Goal: Contribute content: Contribute content

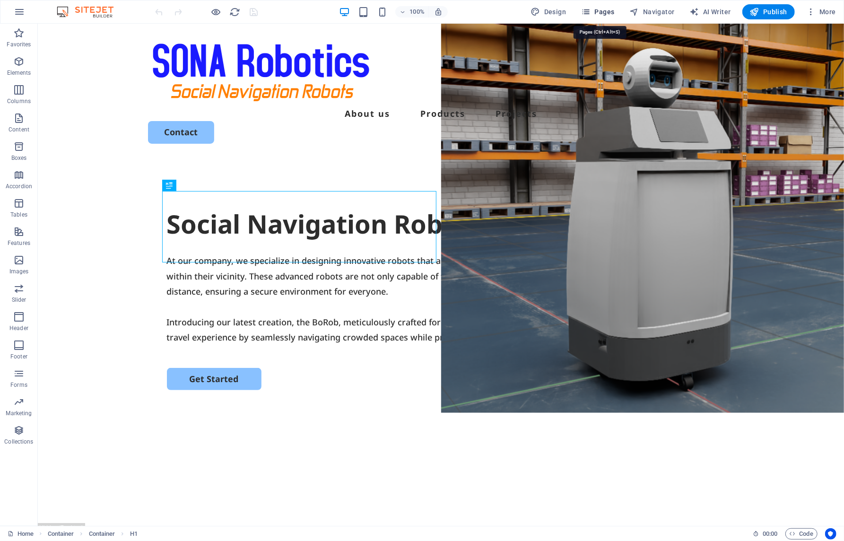
click at [599, 10] on span "Pages" at bounding box center [597, 11] width 33 height 9
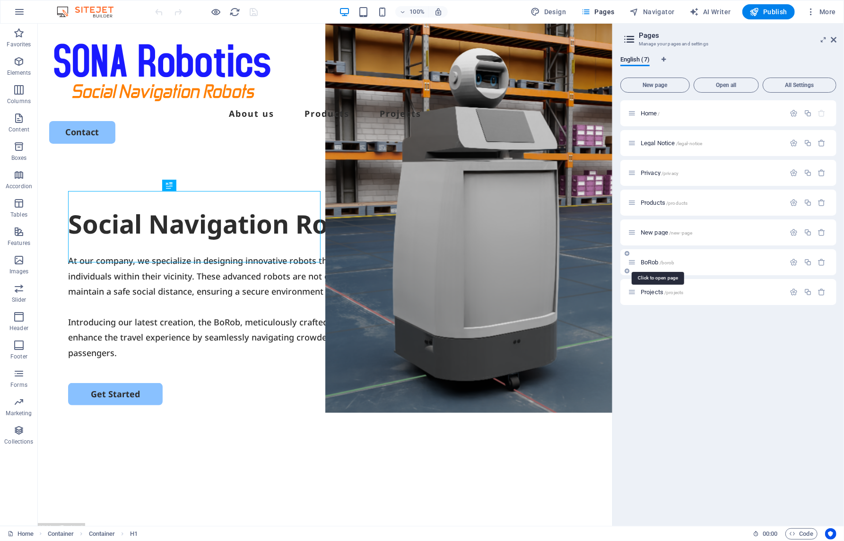
click at [654, 259] on span "BoRob /borob" at bounding box center [658, 262] width 34 height 7
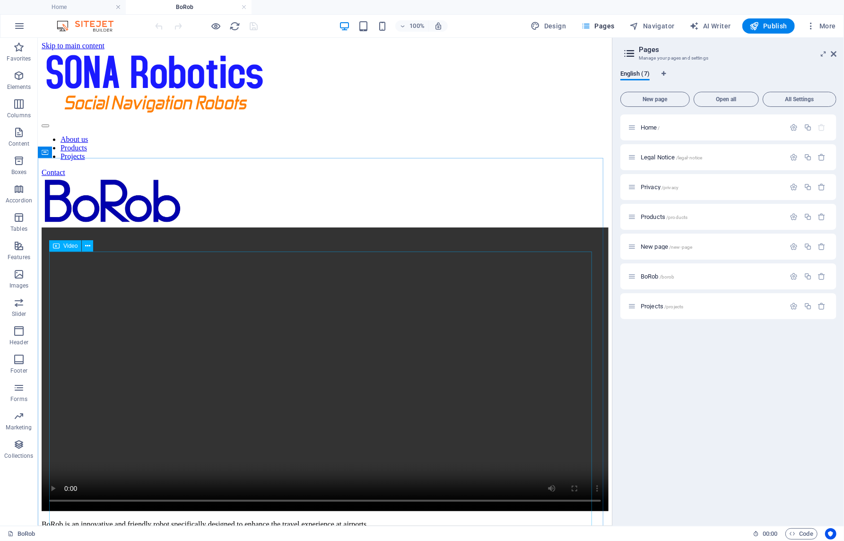
click at [67, 244] on span "Video" at bounding box center [70, 246] width 14 height 6
select select "%"
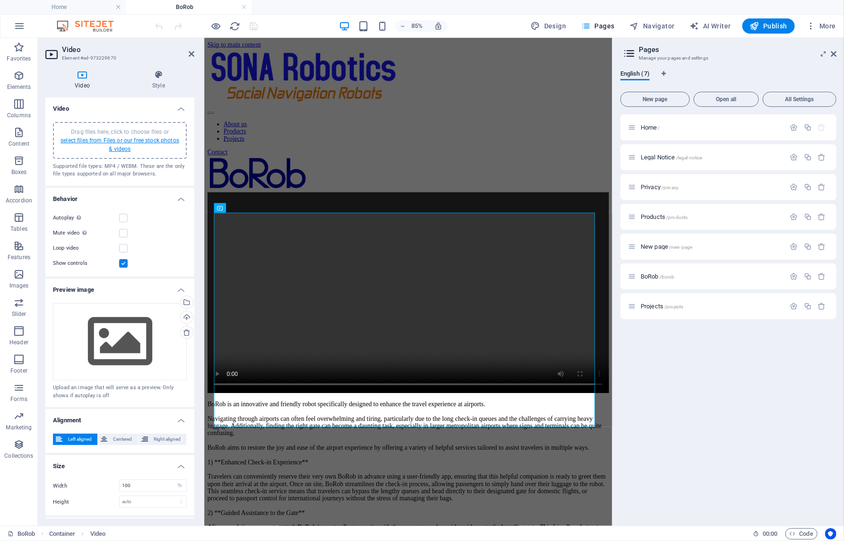
click at [130, 139] on link "select files from Files or our free stock photos & videos" at bounding box center [120, 144] width 119 height 15
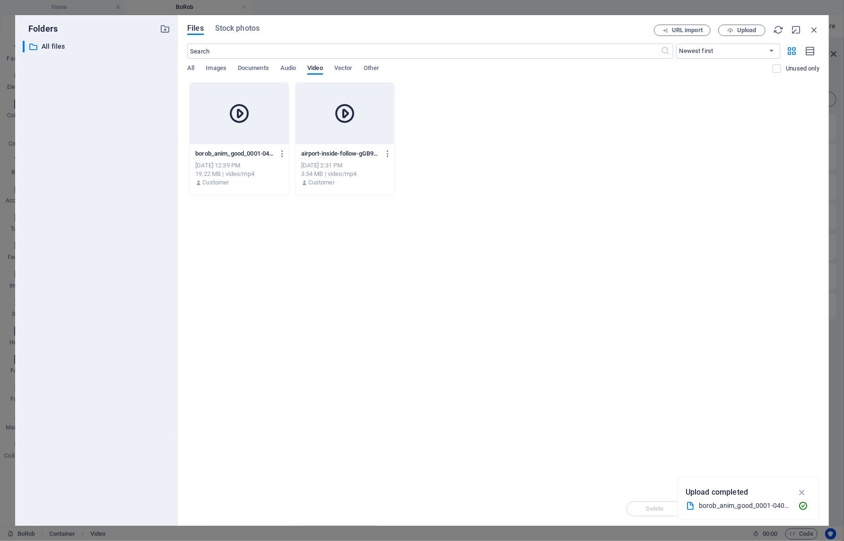
click at [220, 137] on div at bounding box center [239, 113] width 99 height 61
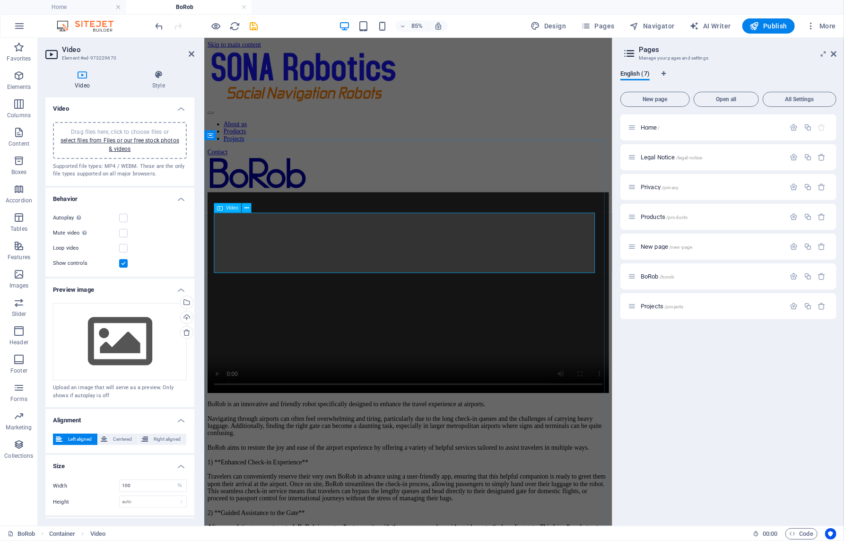
click at [226, 290] on figure at bounding box center [444, 338] width 472 height 238
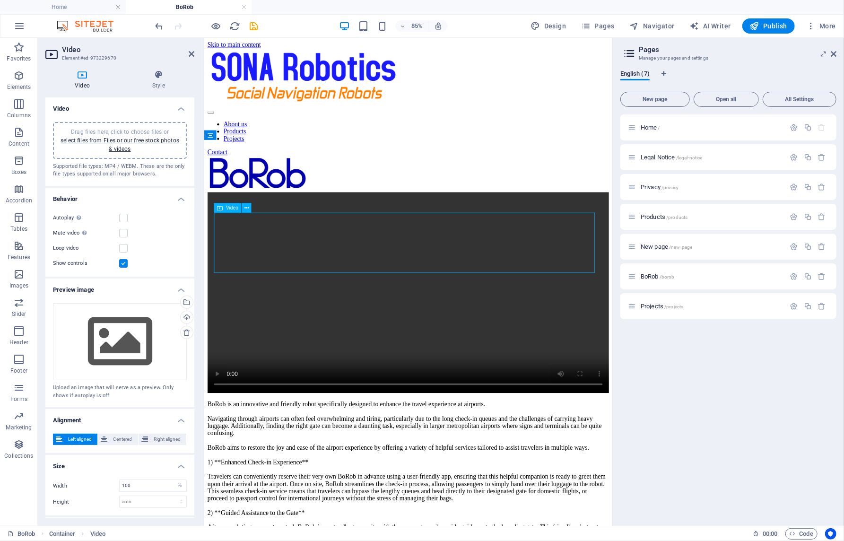
click at [226, 293] on figure at bounding box center [444, 338] width 472 height 238
click at [761, 23] on span "Publish" at bounding box center [768, 25] width 37 height 9
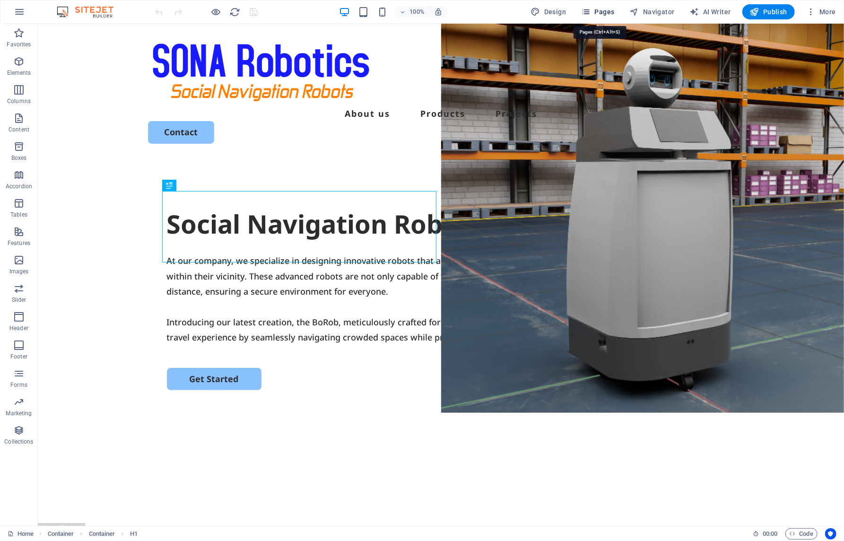
click at [597, 11] on span "Pages" at bounding box center [597, 11] width 33 height 9
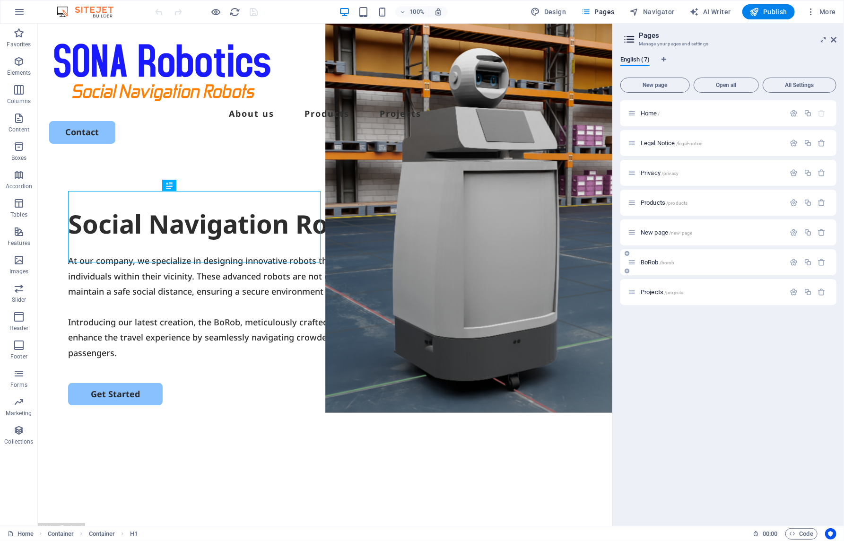
click at [651, 262] on span "BoRob /borob" at bounding box center [658, 262] width 34 height 7
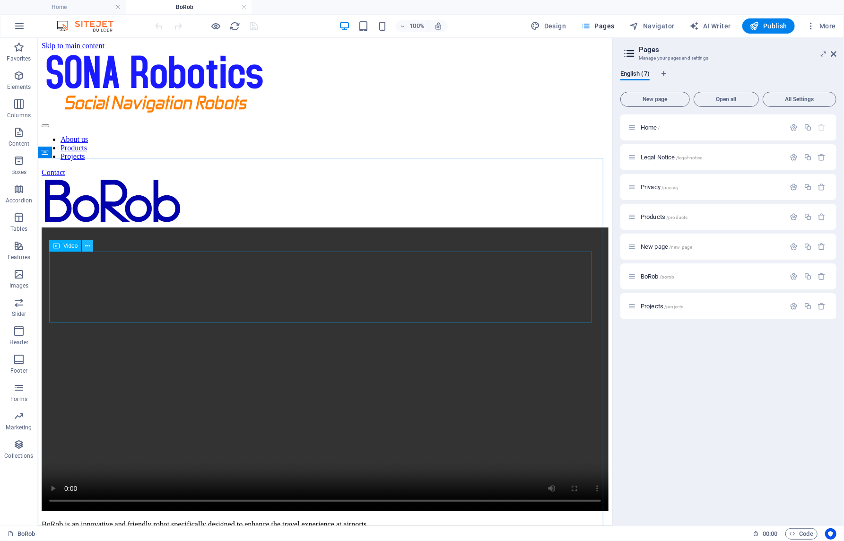
click at [89, 246] on icon at bounding box center [87, 246] width 5 height 10
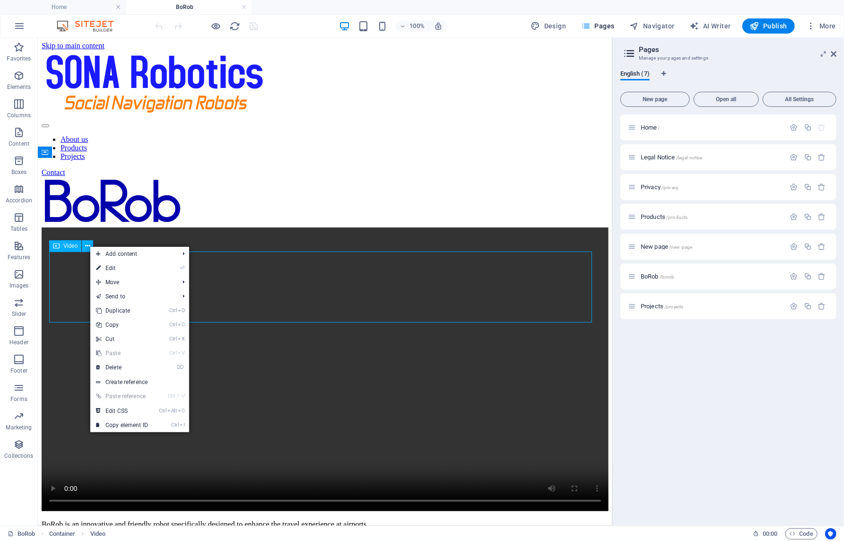
click at [73, 246] on span "Video" at bounding box center [70, 246] width 14 height 6
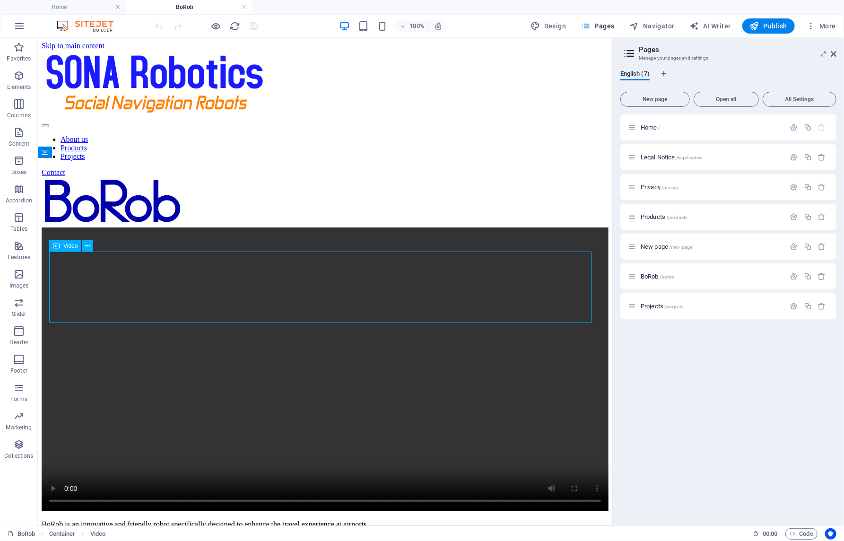
click at [73, 246] on span "Video" at bounding box center [70, 246] width 14 height 6
click at [70, 246] on span "Video" at bounding box center [70, 246] width 14 height 6
select select "%"
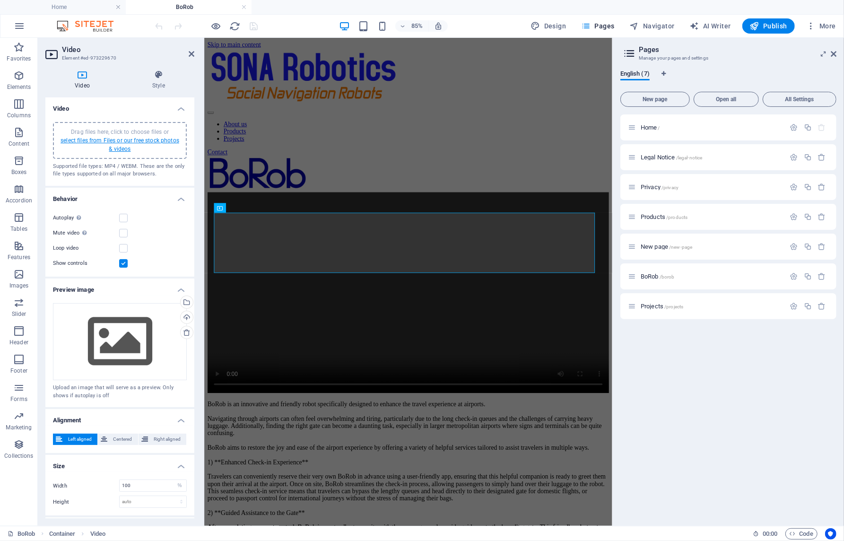
click at [151, 137] on link "select files from Files or our free stock photos & videos" at bounding box center [120, 144] width 119 height 15
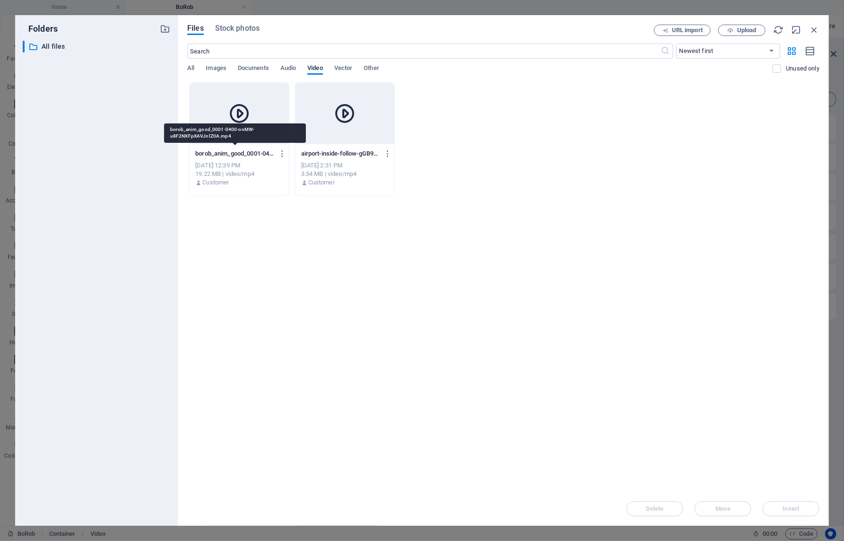
click at [233, 157] on p "borob_anim_good_0001-0400-onMW-u8F2NXFpXAVJnlZ0A.mp4" at bounding box center [234, 153] width 79 height 9
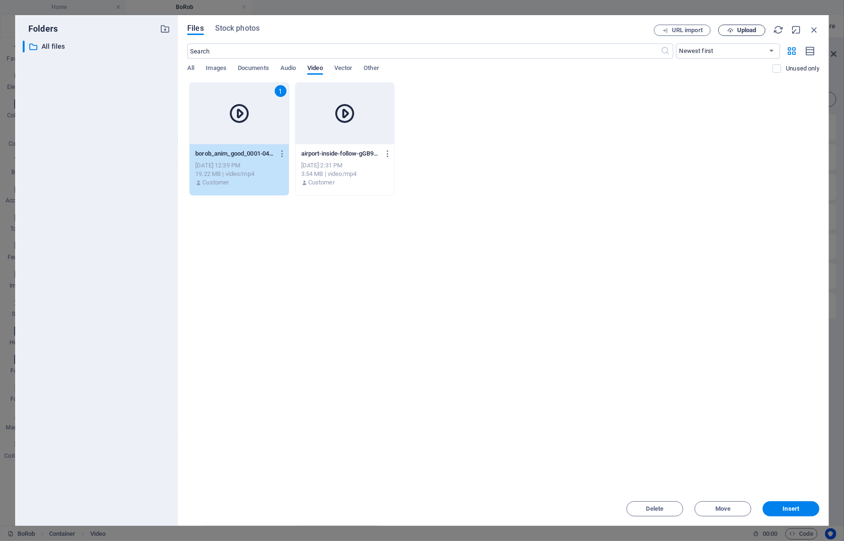
click at [741, 27] on span "Upload" at bounding box center [746, 30] width 19 height 6
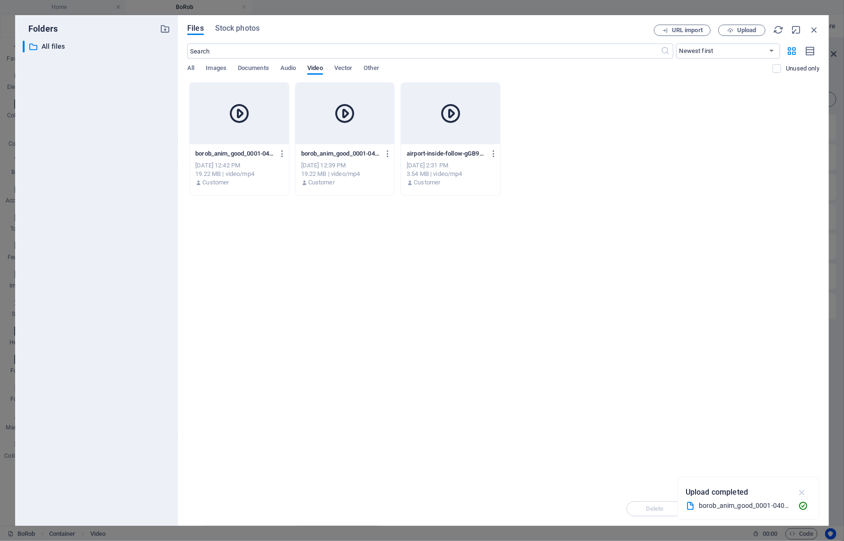
click at [803, 490] on icon "button" at bounding box center [802, 492] width 11 height 10
click at [358, 257] on div "Drop files here to upload them instantly borob_anim_good_0001-0400-bPx9LWgFVBhz…" at bounding box center [503, 287] width 632 height 410
click at [240, 109] on icon at bounding box center [239, 113] width 23 height 23
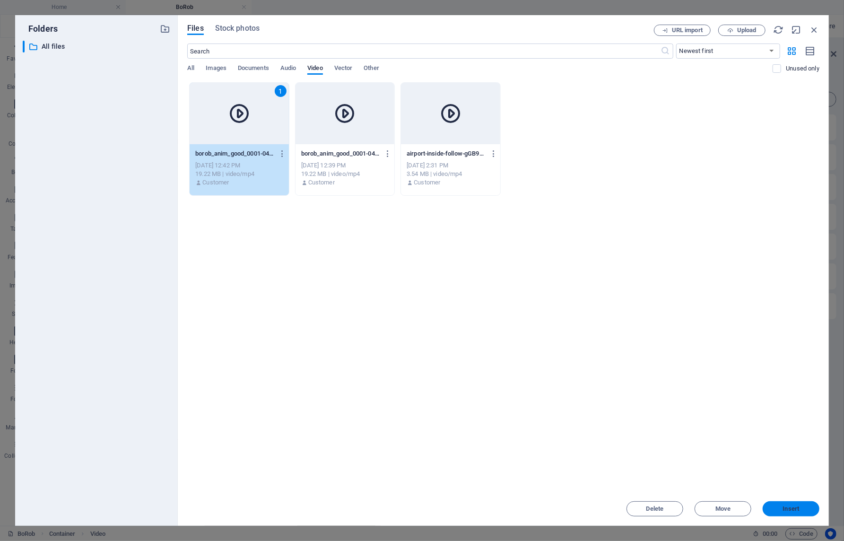
click at [789, 504] on button "Insert" at bounding box center [791, 508] width 57 height 15
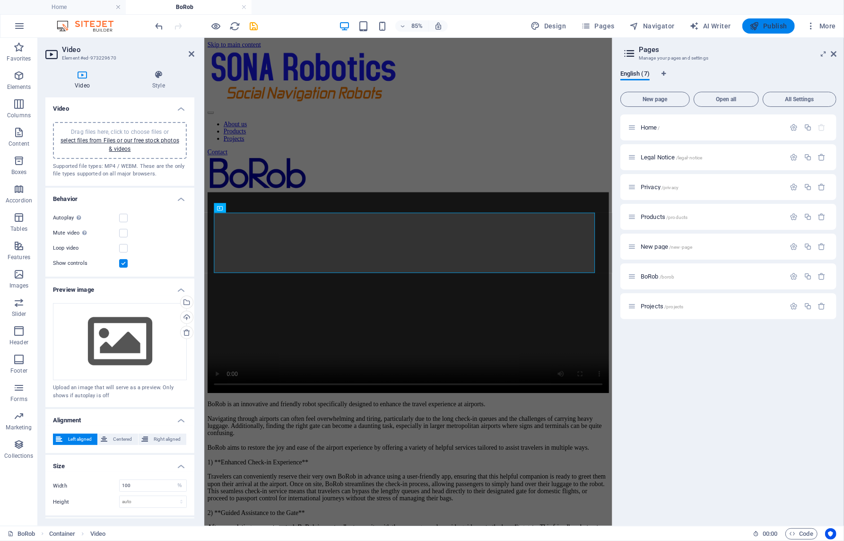
click at [774, 25] on span "Publish" at bounding box center [768, 25] width 37 height 9
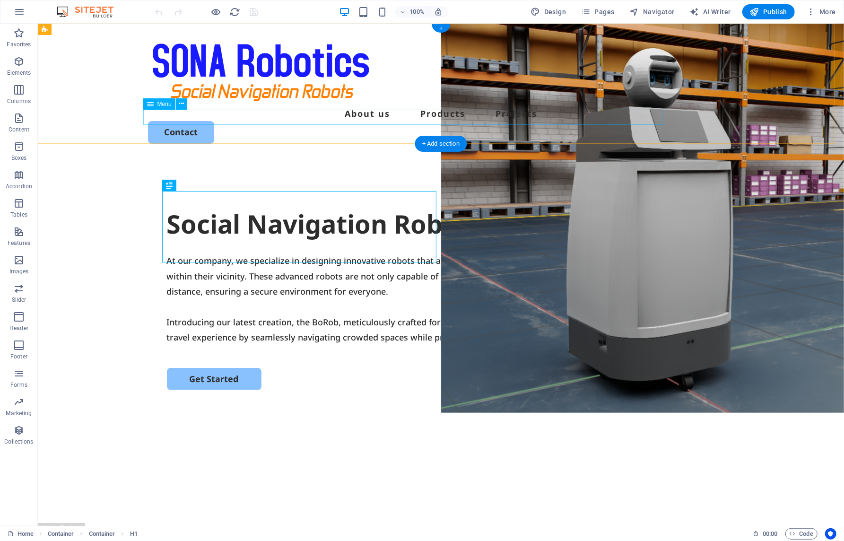
click at [393, 117] on nav "About us Products Projects" at bounding box center [441, 112] width 586 height 15
click at [414, 115] on nav "About us Products Projects" at bounding box center [441, 112] width 586 height 15
select select
select select "3"
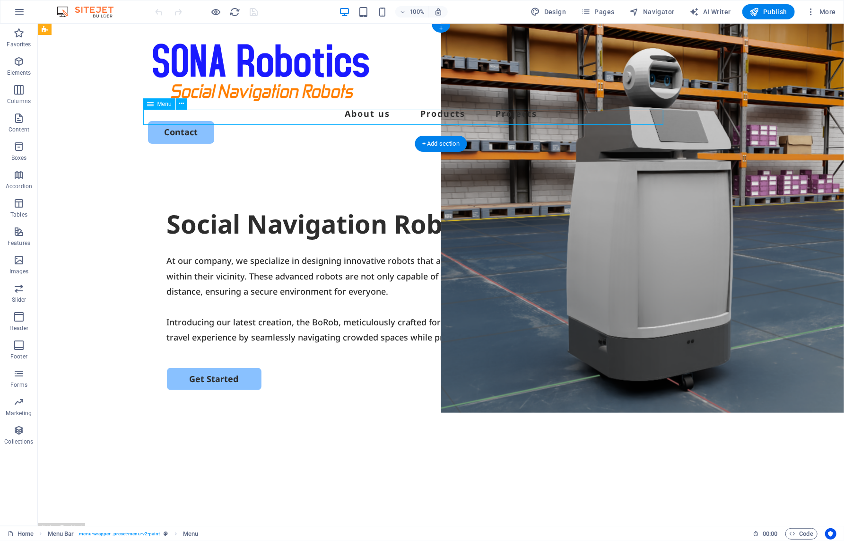
select select
select select "6"
select select
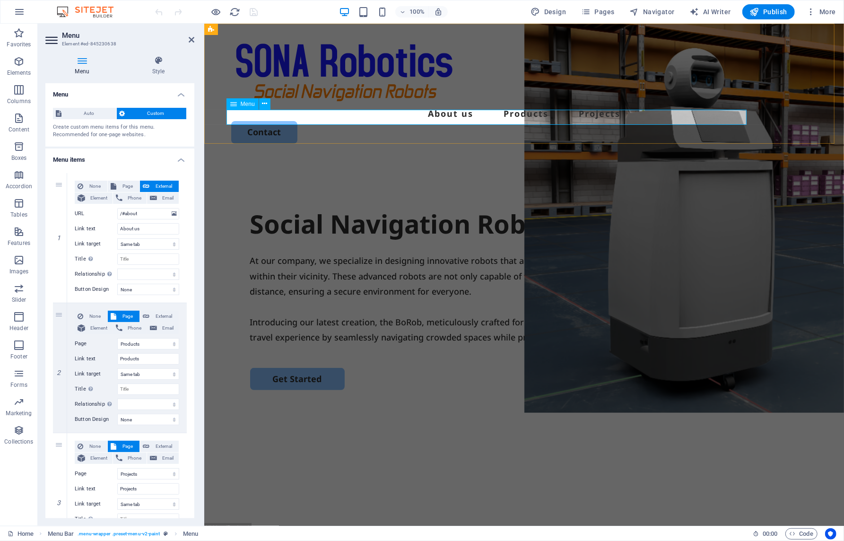
click at [495, 117] on nav "About us Products Projects" at bounding box center [524, 112] width 586 height 15
click at [608, 8] on span "Pages" at bounding box center [597, 11] width 33 height 9
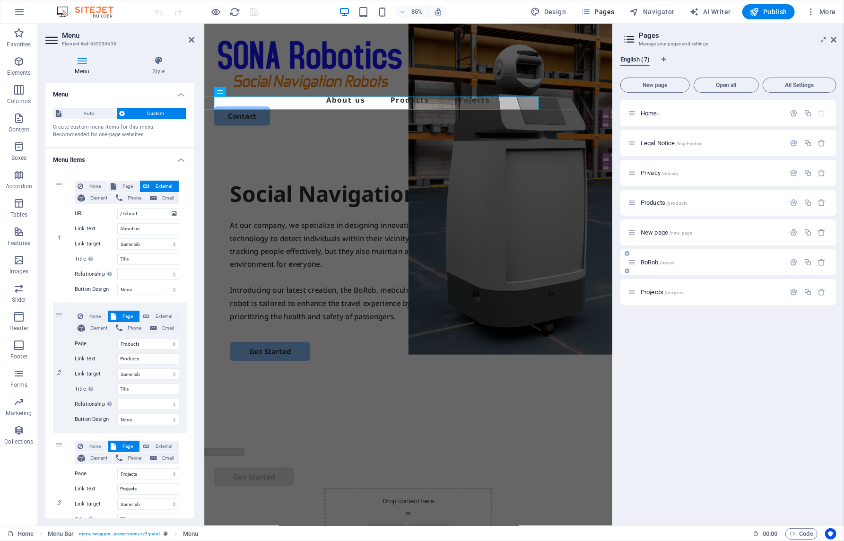
click at [653, 256] on div "BoRob /borob" at bounding box center [728, 262] width 216 height 26
click at [654, 264] on span "BoRob /borob" at bounding box center [658, 262] width 34 height 7
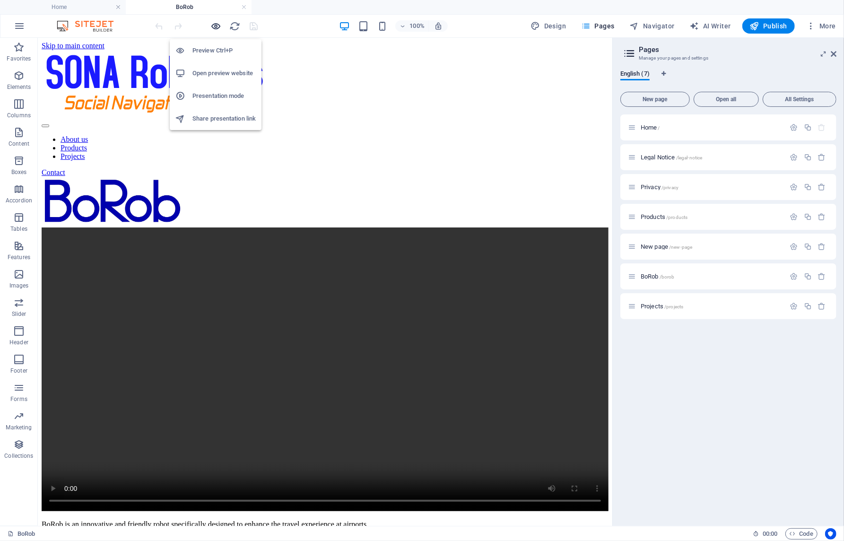
click at [216, 26] on icon "button" at bounding box center [216, 26] width 11 height 11
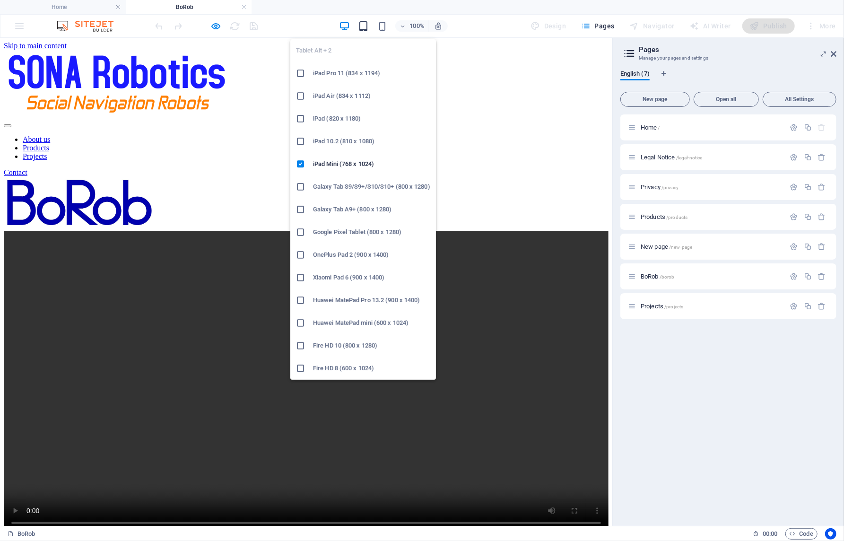
click at [364, 29] on icon "button" at bounding box center [363, 26] width 11 height 11
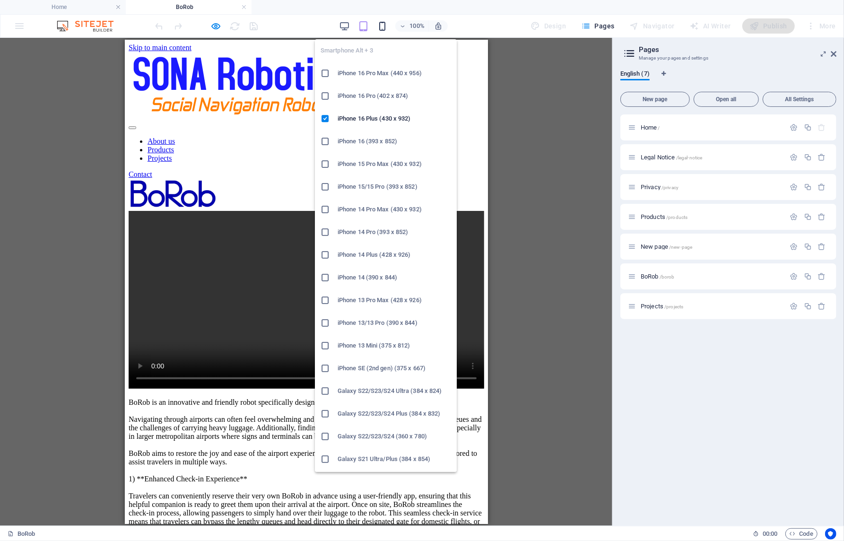
click at [383, 27] on icon "button" at bounding box center [382, 26] width 11 height 11
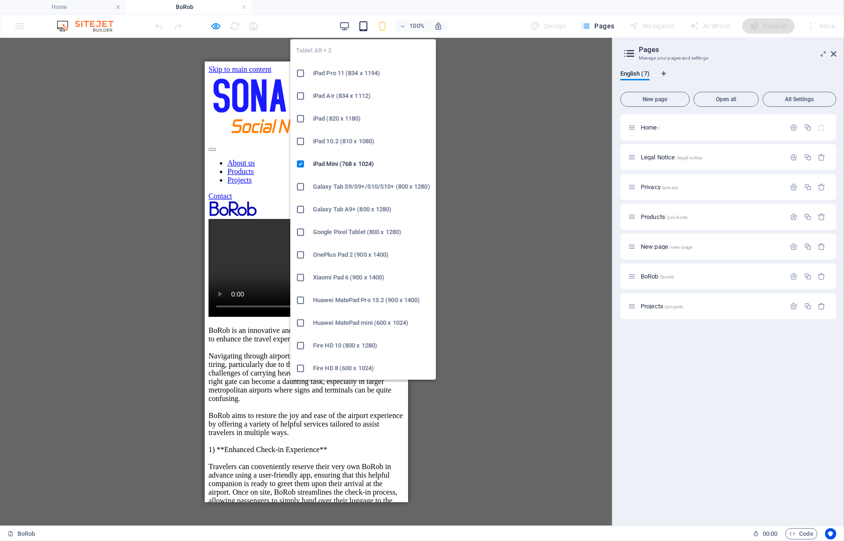
click at [367, 26] on icon "button" at bounding box center [363, 26] width 11 height 11
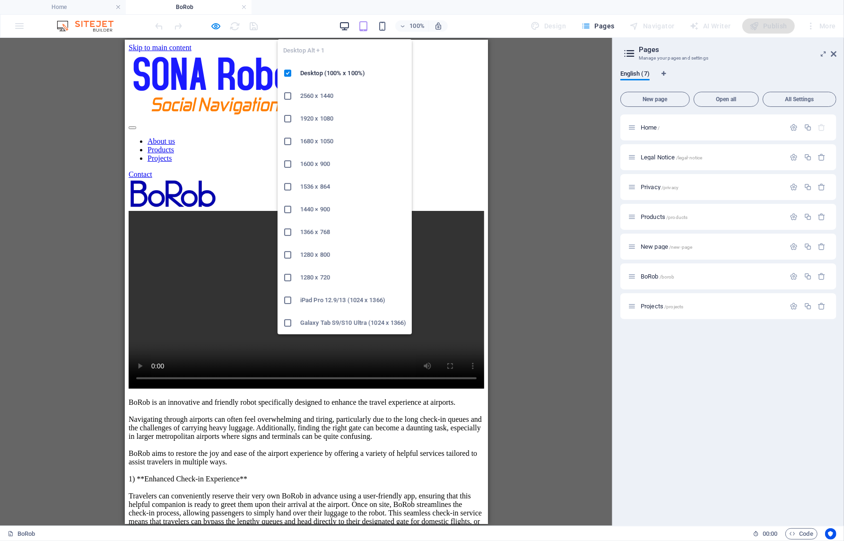
click at [345, 26] on icon "button" at bounding box center [344, 26] width 11 height 11
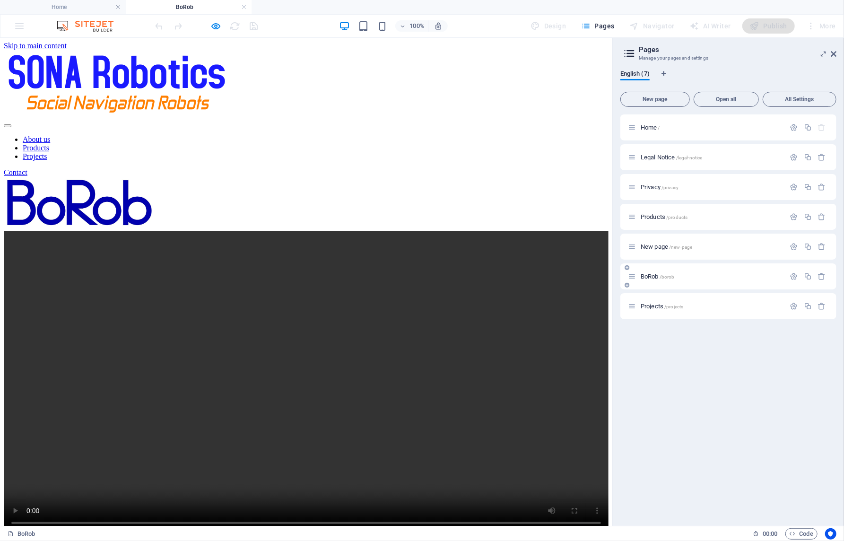
click at [650, 278] on span "BoRob /borob" at bounding box center [658, 276] width 34 height 7
click at [652, 277] on span "BoRob /borob" at bounding box center [658, 276] width 34 height 7
click at [214, 26] on icon "button" at bounding box center [216, 26] width 11 height 11
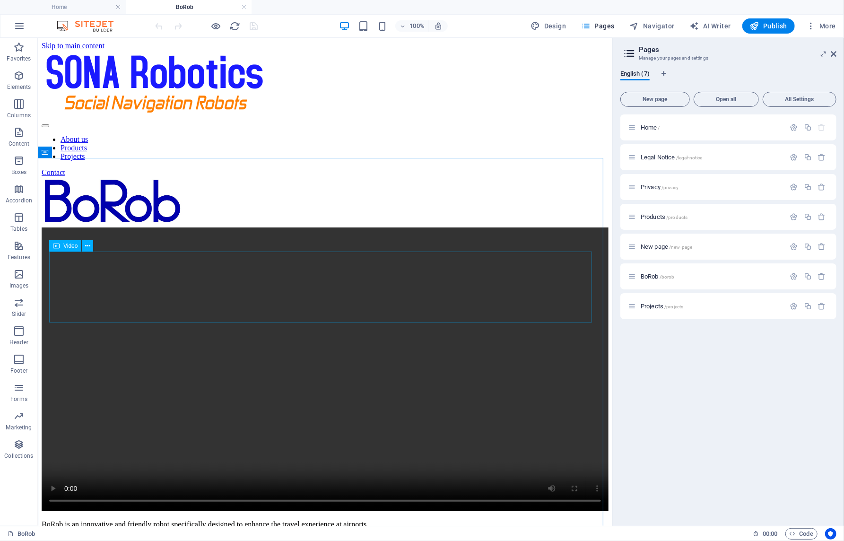
click at [67, 244] on span "Video" at bounding box center [70, 246] width 14 height 6
select select "%"
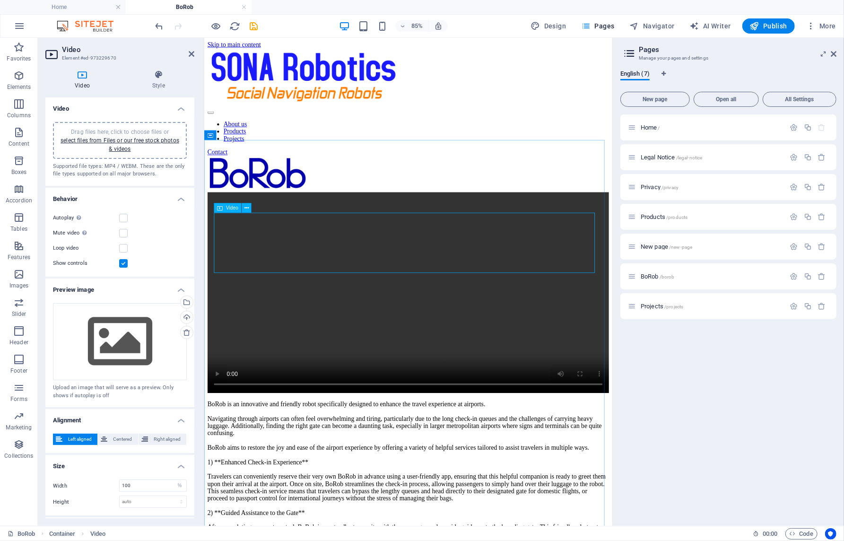
click at [225, 291] on figure at bounding box center [444, 338] width 472 height 238
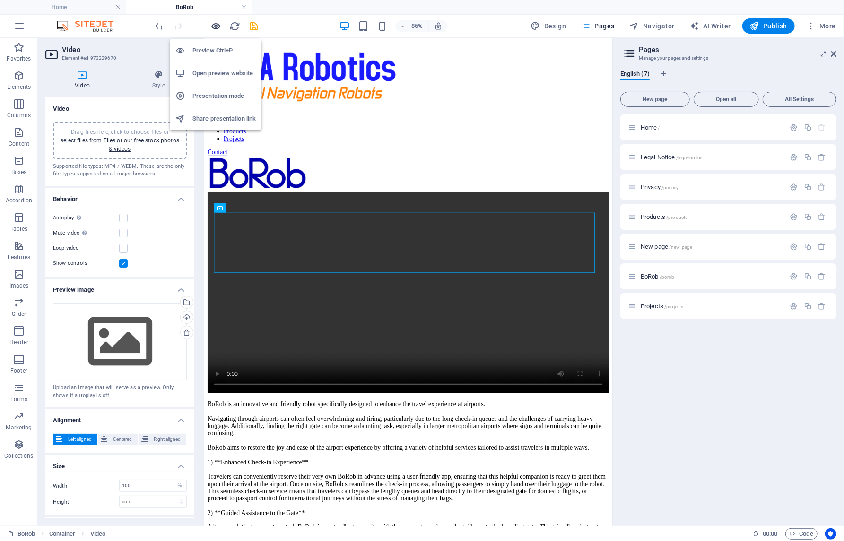
click at [212, 25] on icon "button" at bounding box center [216, 26] width 11 height 11
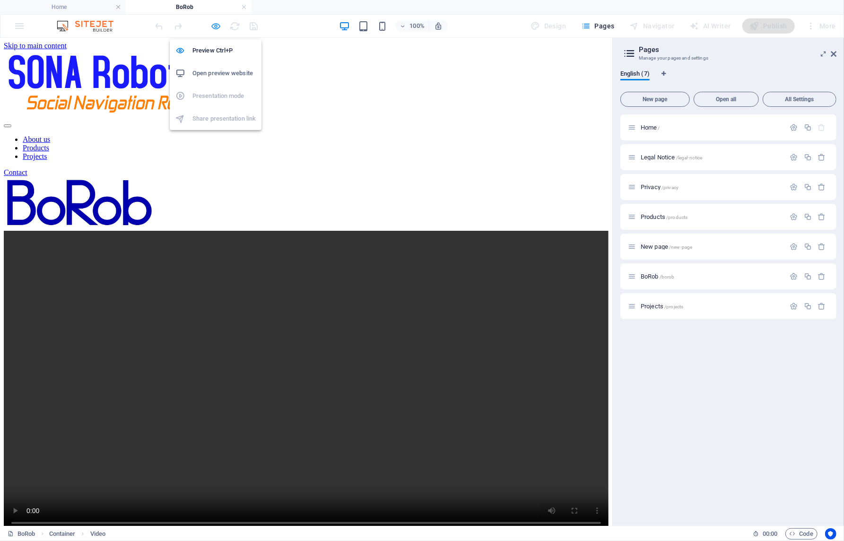
click at [216, 26] on icon "button" at bounding box center [216, 26] width 11 height 11
select select "%"
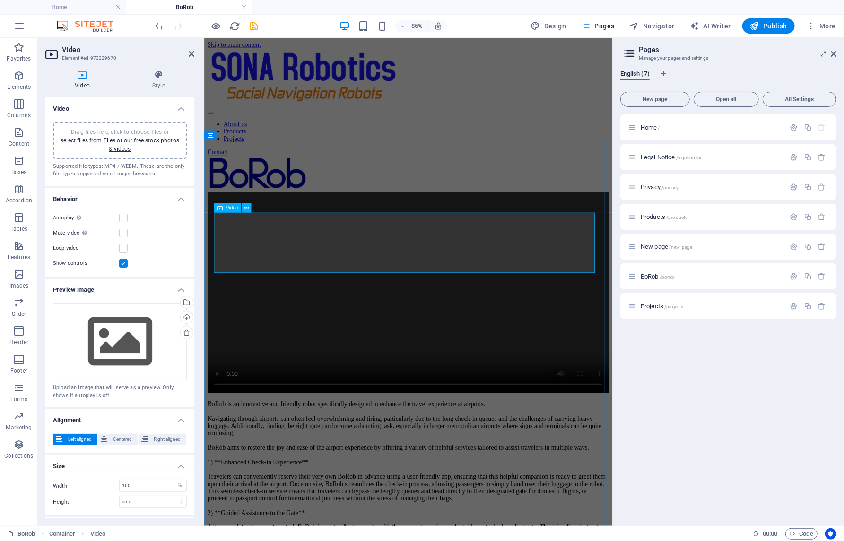
click at [227, 291] on figure at bounding box center [444, 338] width 472 height 238
click at [228, 206] on span "Video" at bounding box center [232, 208] width 12 height 5
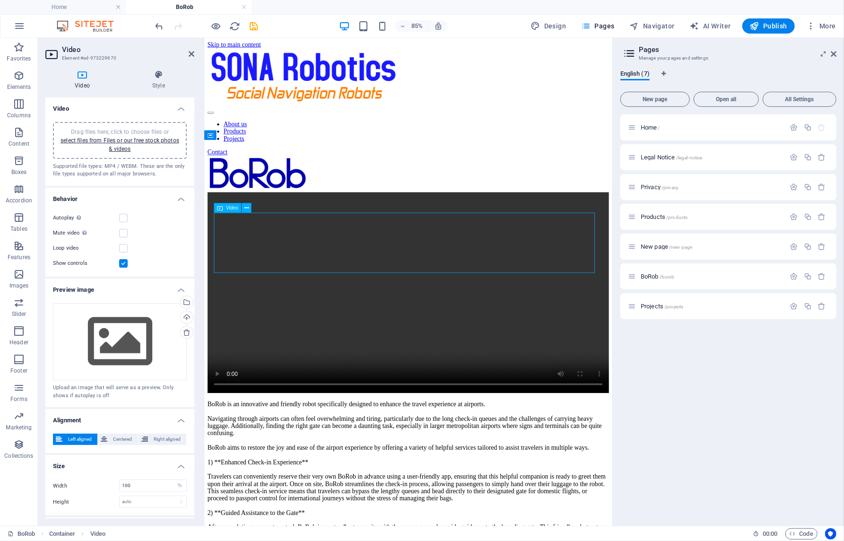
click at [228, 206] on span "Video" at bounding box center [232, 208] width 12 height 5
click at [246, 207] on icon at bounding box center [246, 208] width 4 height 9
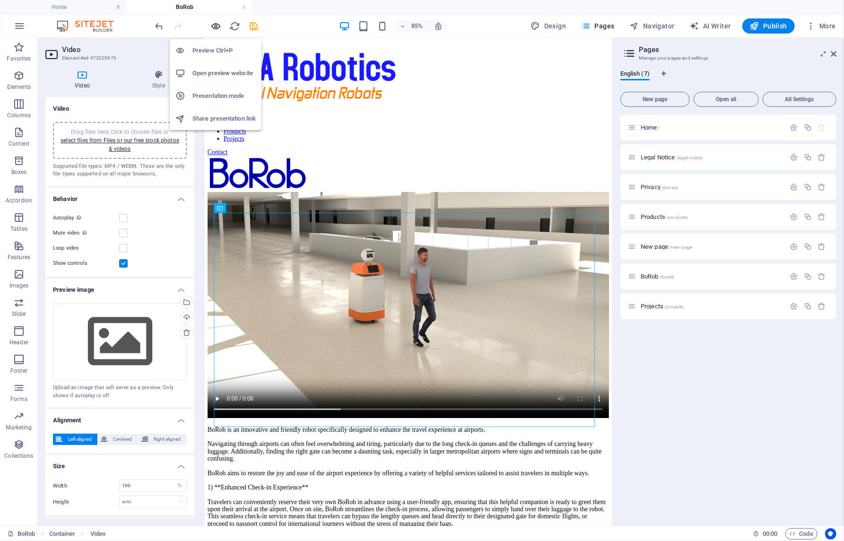
click at [218, 25] on icon "button" at bounding box center [216, 26] width 11 height 11
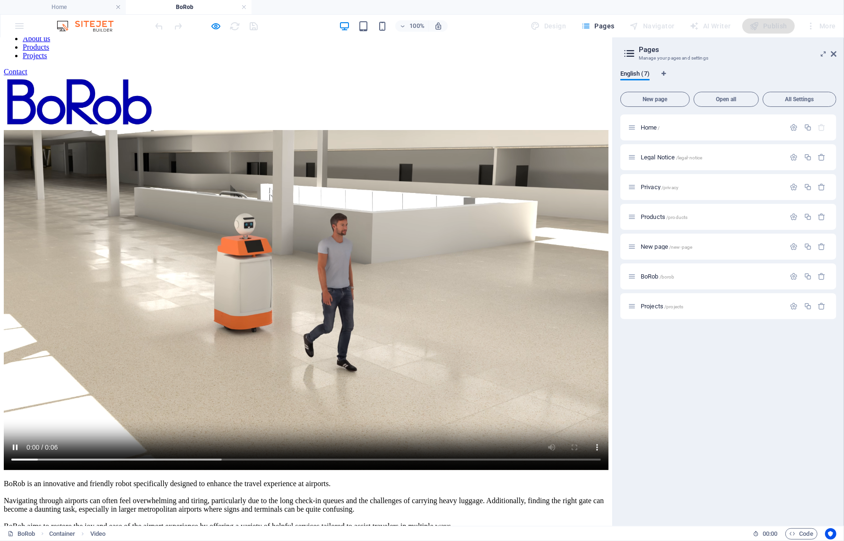
scroll to position [104, 0]
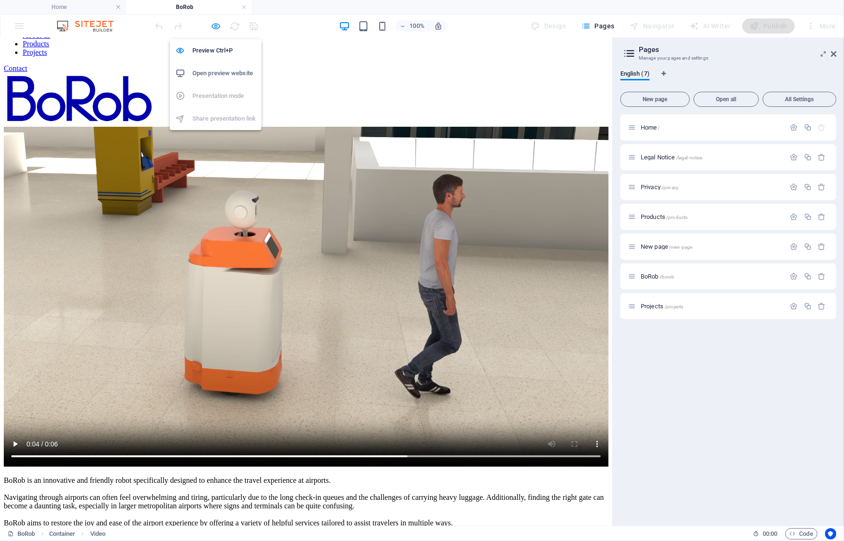
click at [216, 23] on icon "button" at bounding box center [216, 26] width 11 height 11
select select "%"
